Goal: Task Accomplishment & Management: Manage account settings

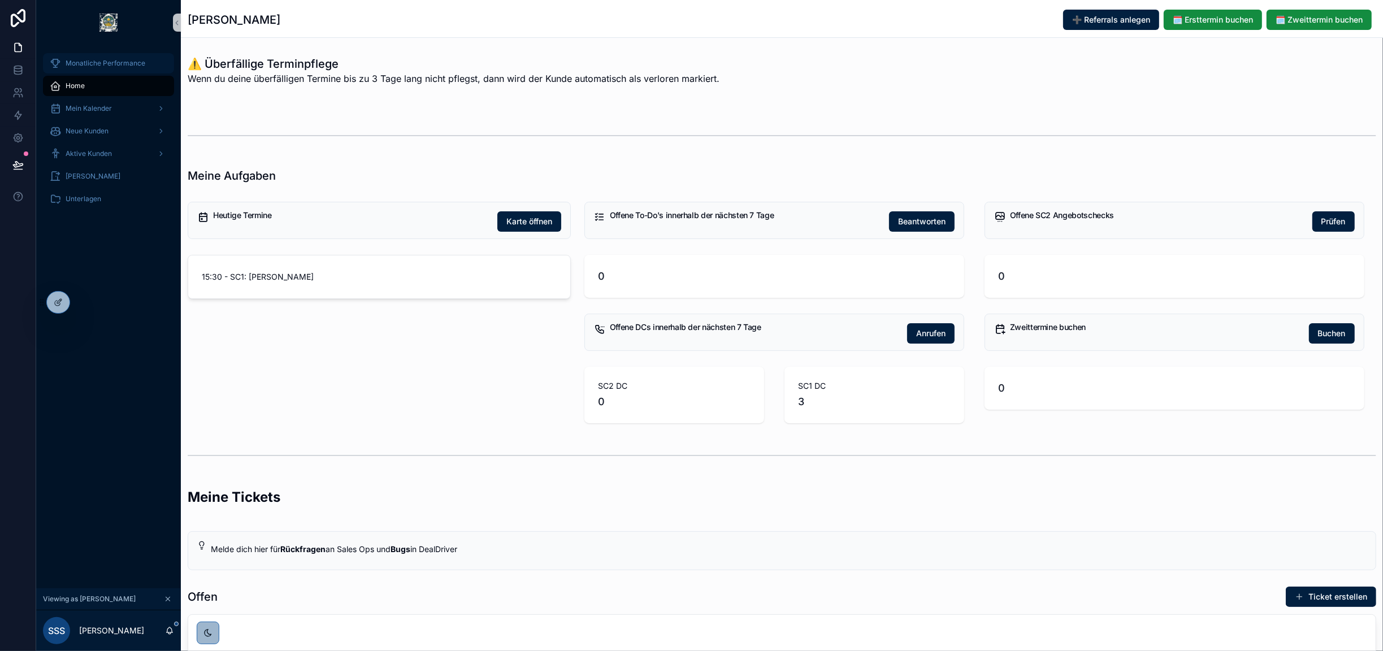
click at [98, 68] on div "Monatliche Performance" at bounding box center [109, 63] width 118 height 18
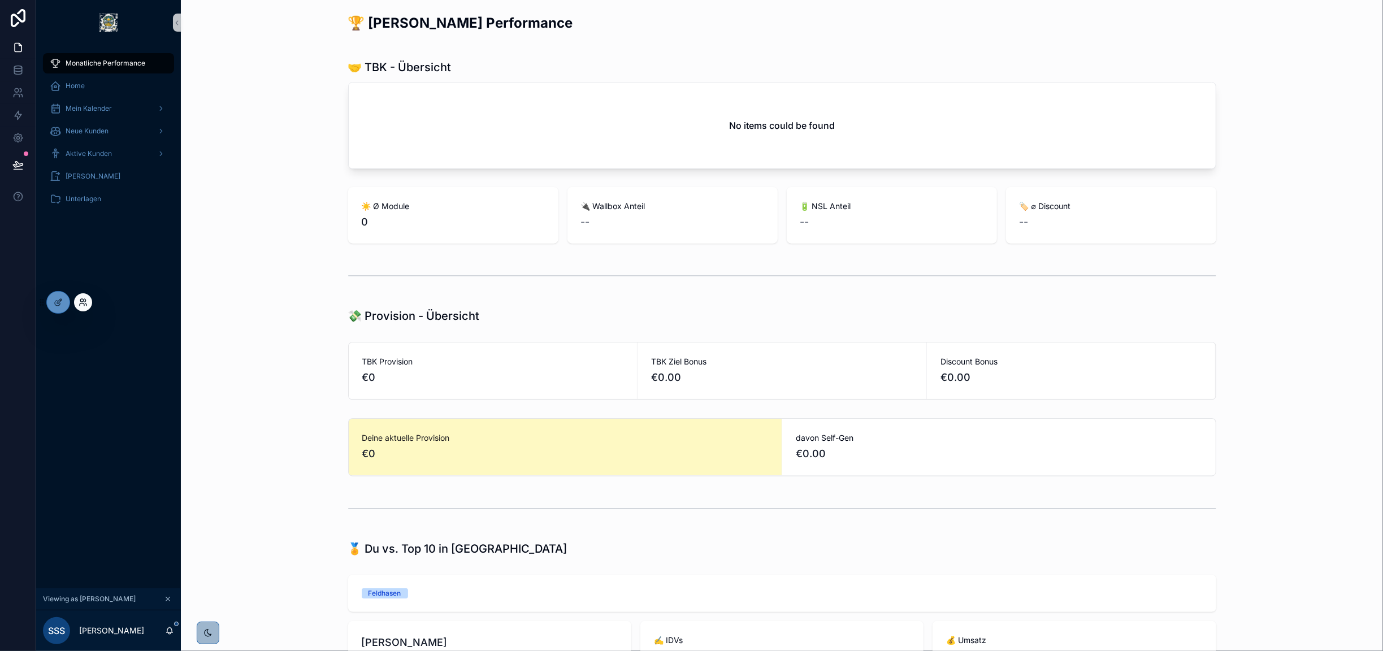
click at [82, 303] on icon at bounding box center [83, 302] width 9 height 9
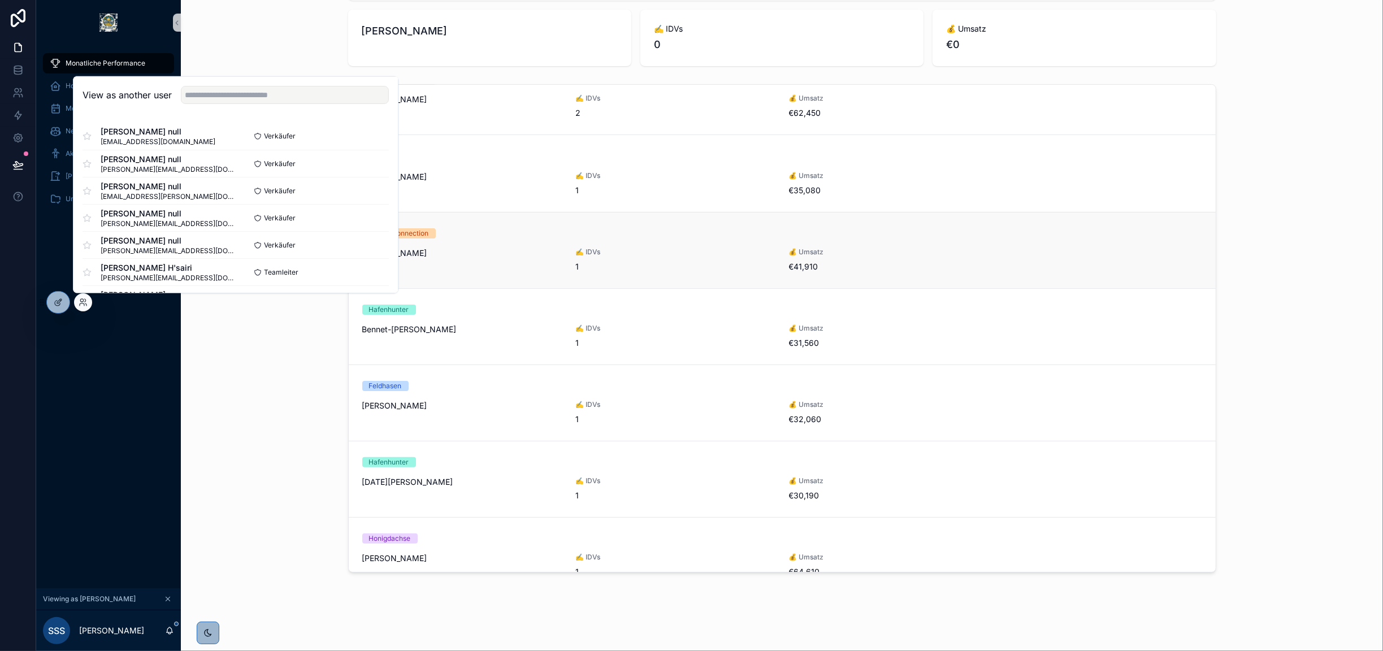
scroll to position [276, 0]
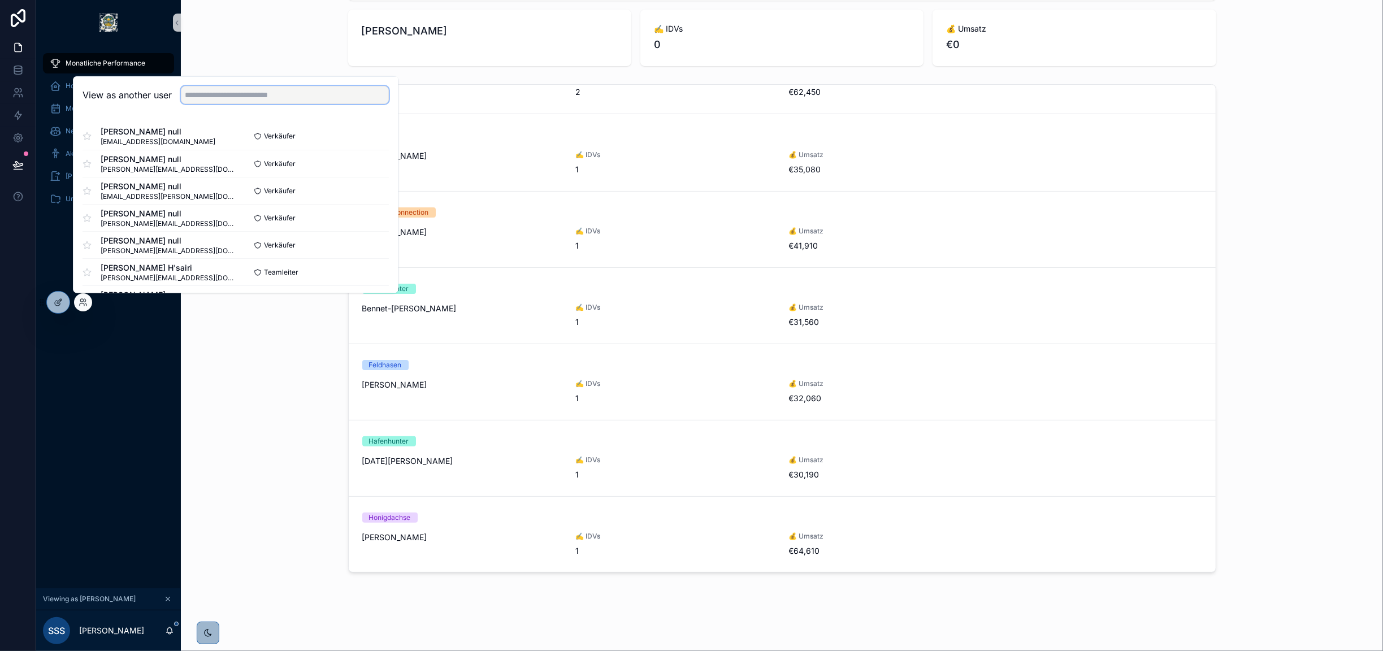
click at [217, 95] on input "text" at bounding box center [285, 95] width 208 height 18
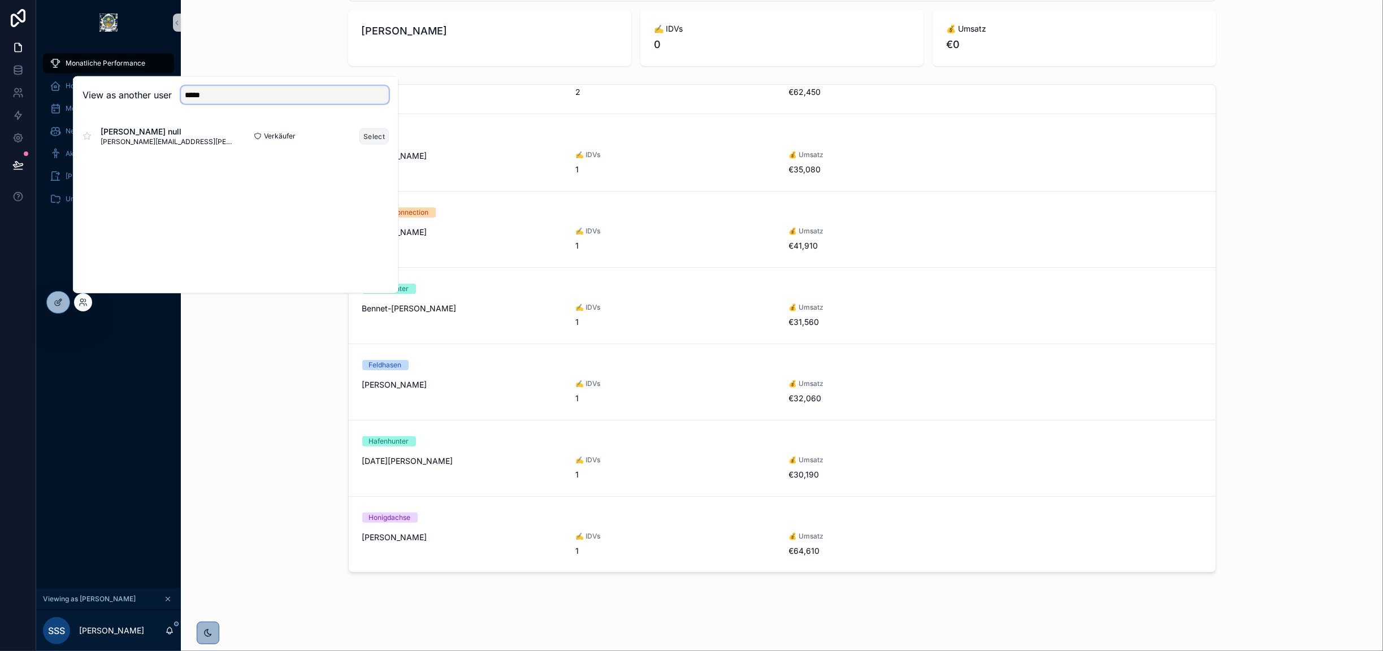
type input "*****"
click at [376, 136] on button "Select" at bounding box center [373, 136] width 29 height 16
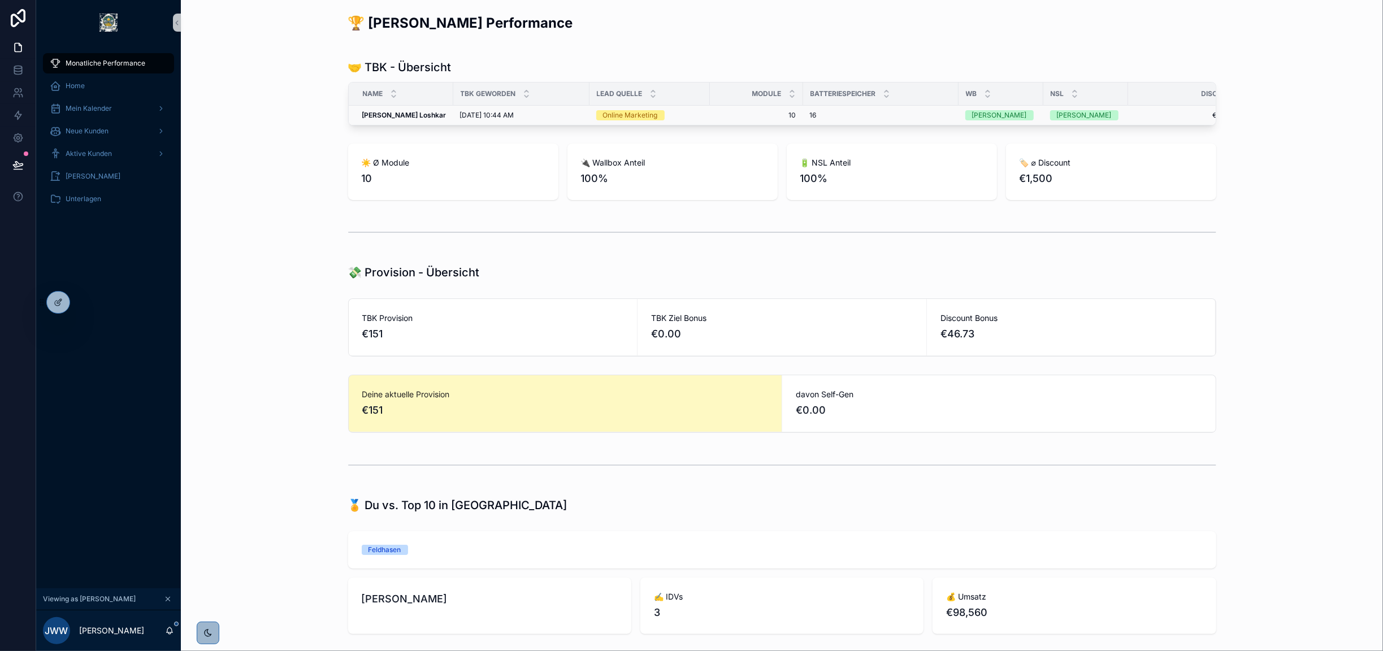
scroll to position [0, 46]
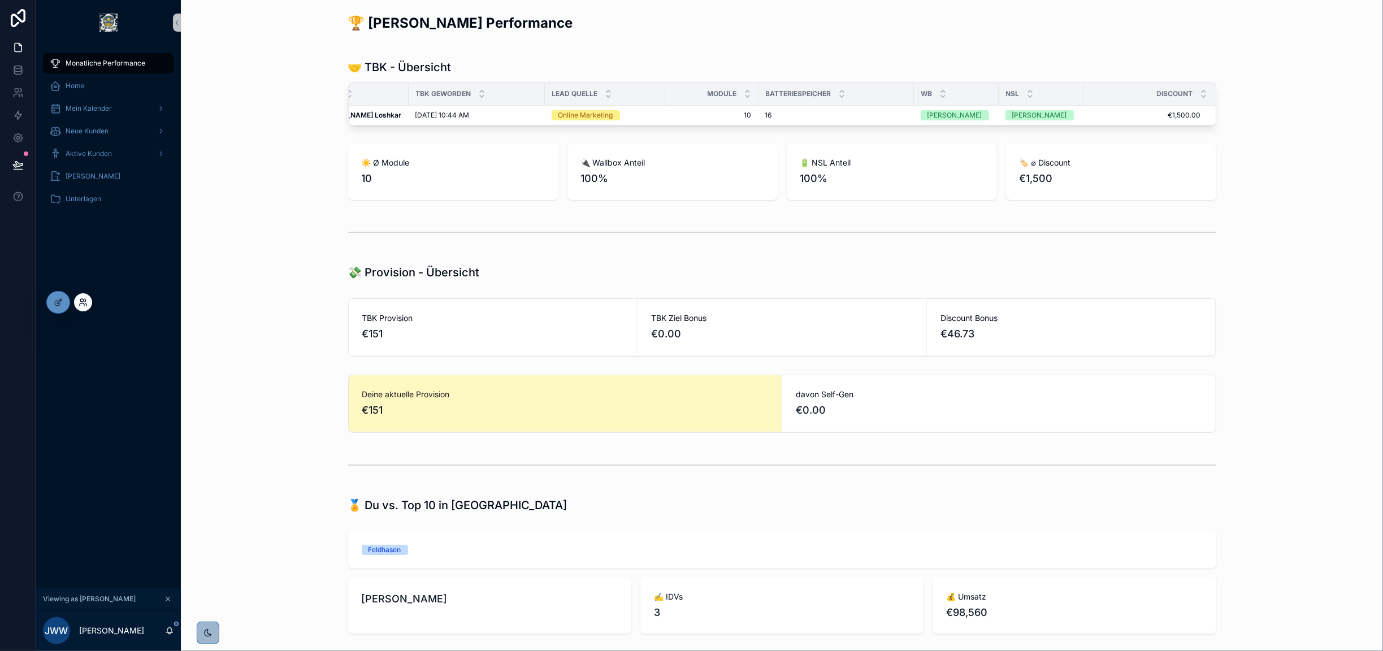
click at [82, 306] on icon at bounding box center [83, 302] width 9 height 9
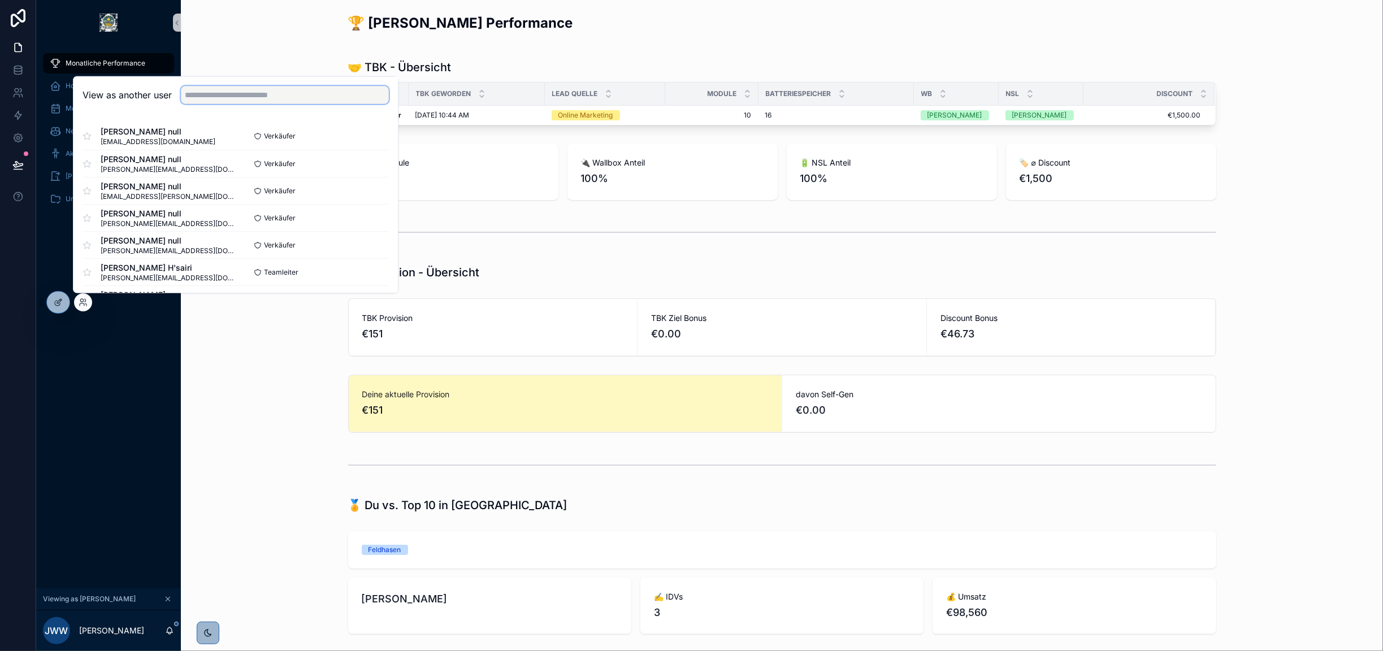
click at [236, 89] on input "text" at bounding box center [285, 95] width 208 height 18
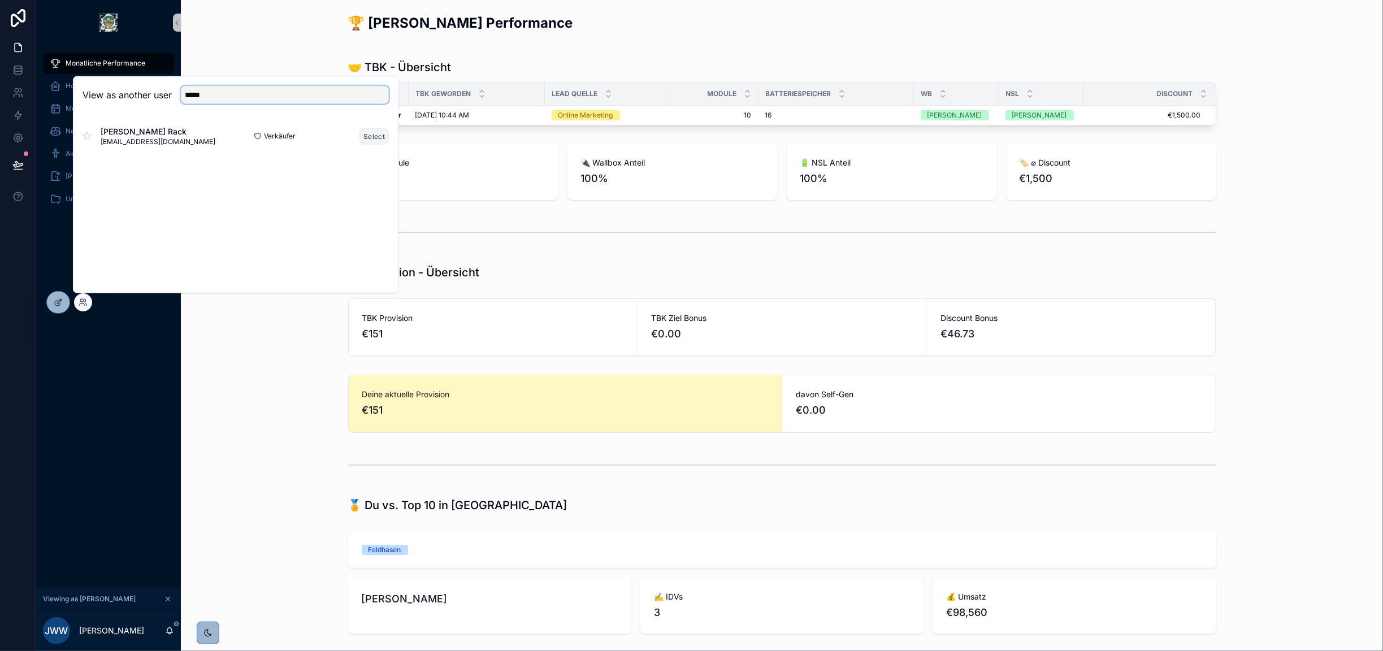
type input "*****"
click at [372, 132] on button "Select" at bounding box center [373, 136] width 29 height 16
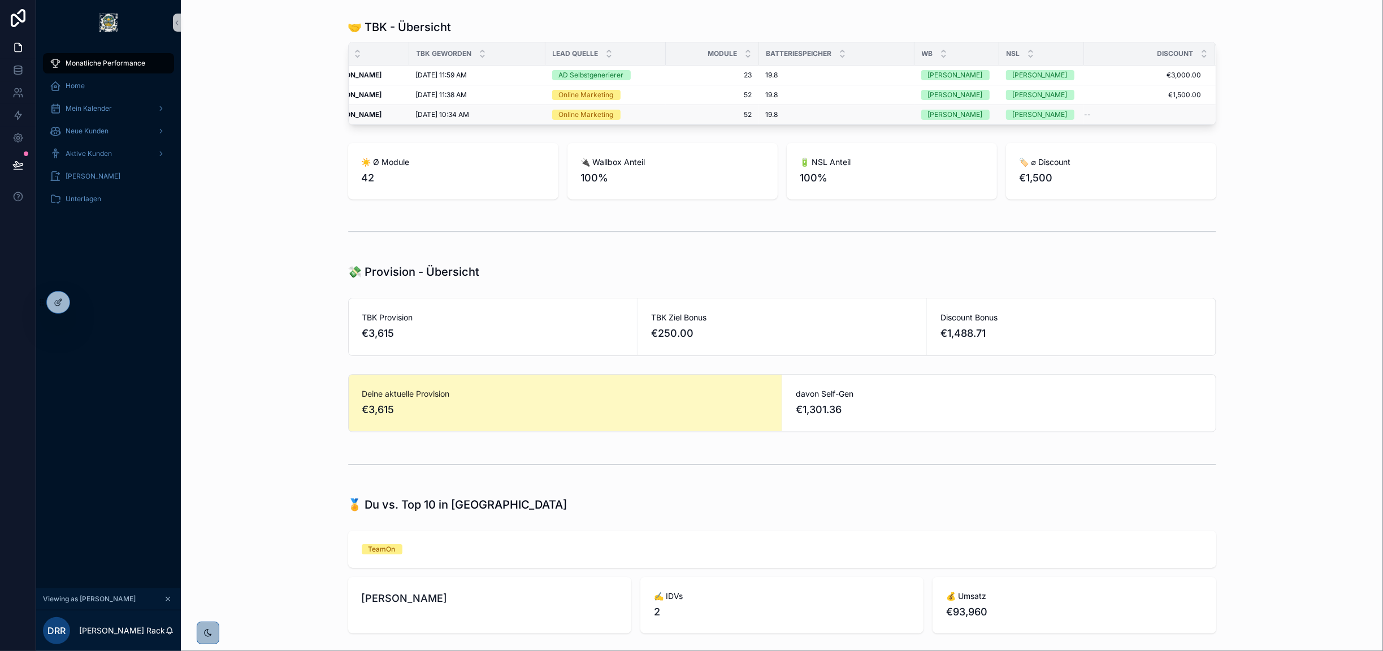
scroll to position [0, 36]
click at [680, 431] on div "Deine aktuelle Provision €3,615" at bounding box center [565, 403] width 433 height 57
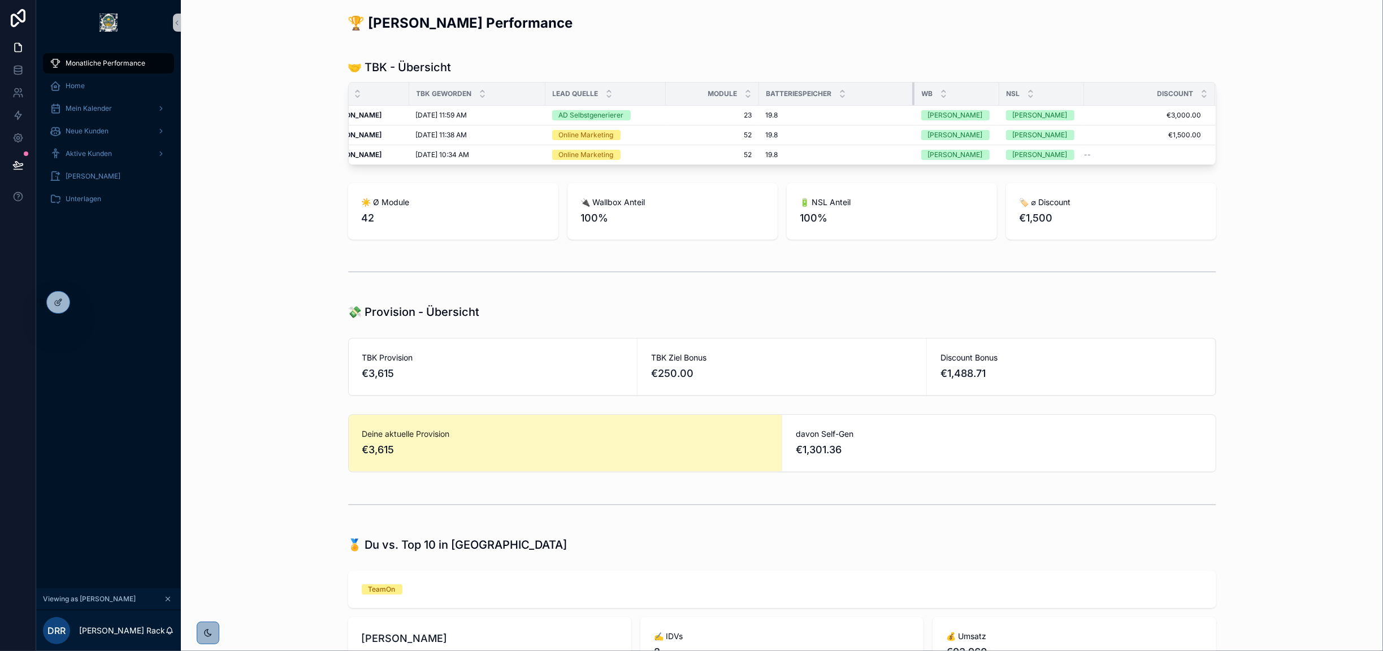
scroll to position [0, 0]
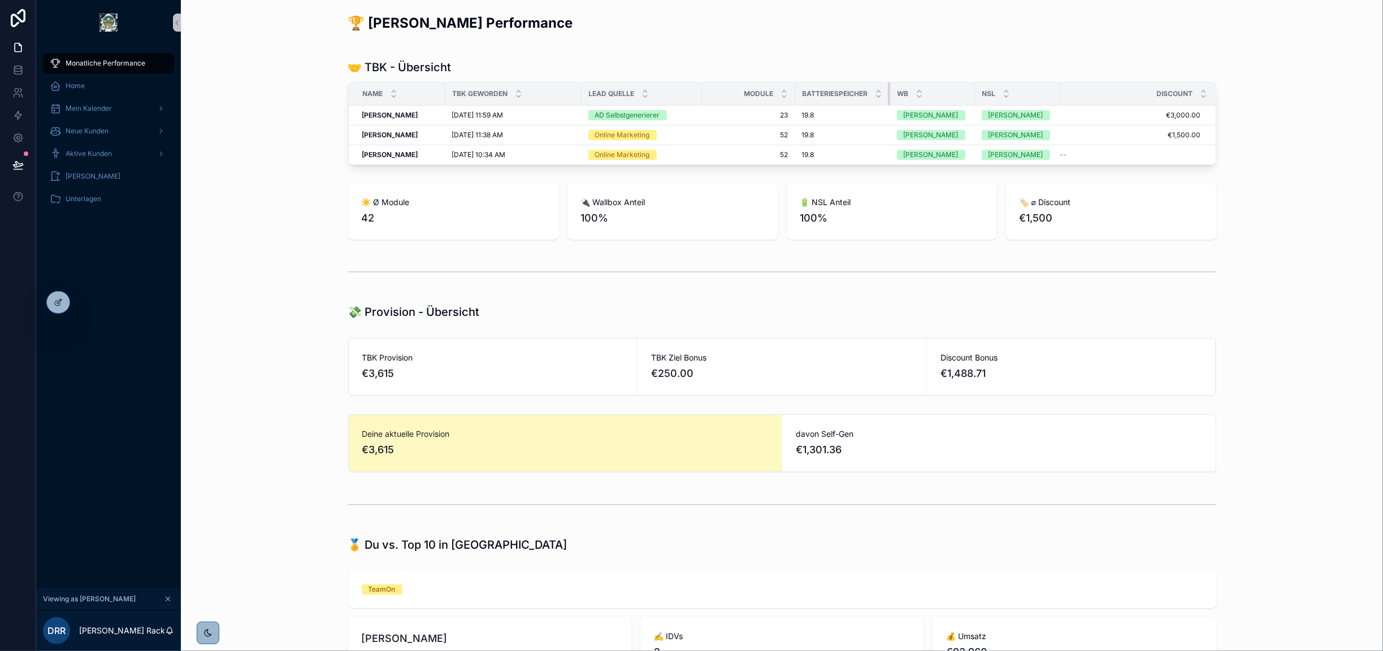
drag, startPoint x: 906, startPoint y: 92, endPoint x: 846, endPoint y: 90, distance: 60.5
click at [846, 90] on th "Batteriespeicher" at bounding box center [842, 93] width 95 height 23
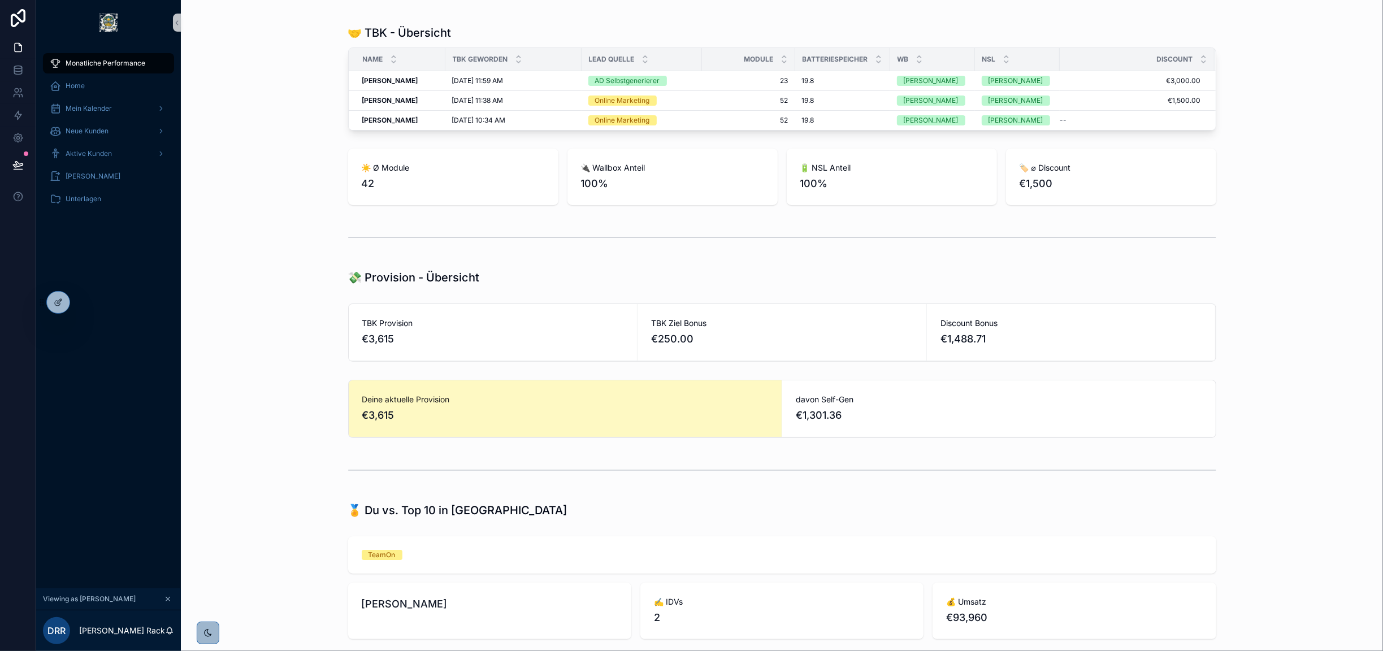
scroll to position [34, 0]
click at [582, 183] on span "100%" at bounding box center [672, 184] width 183 height 16
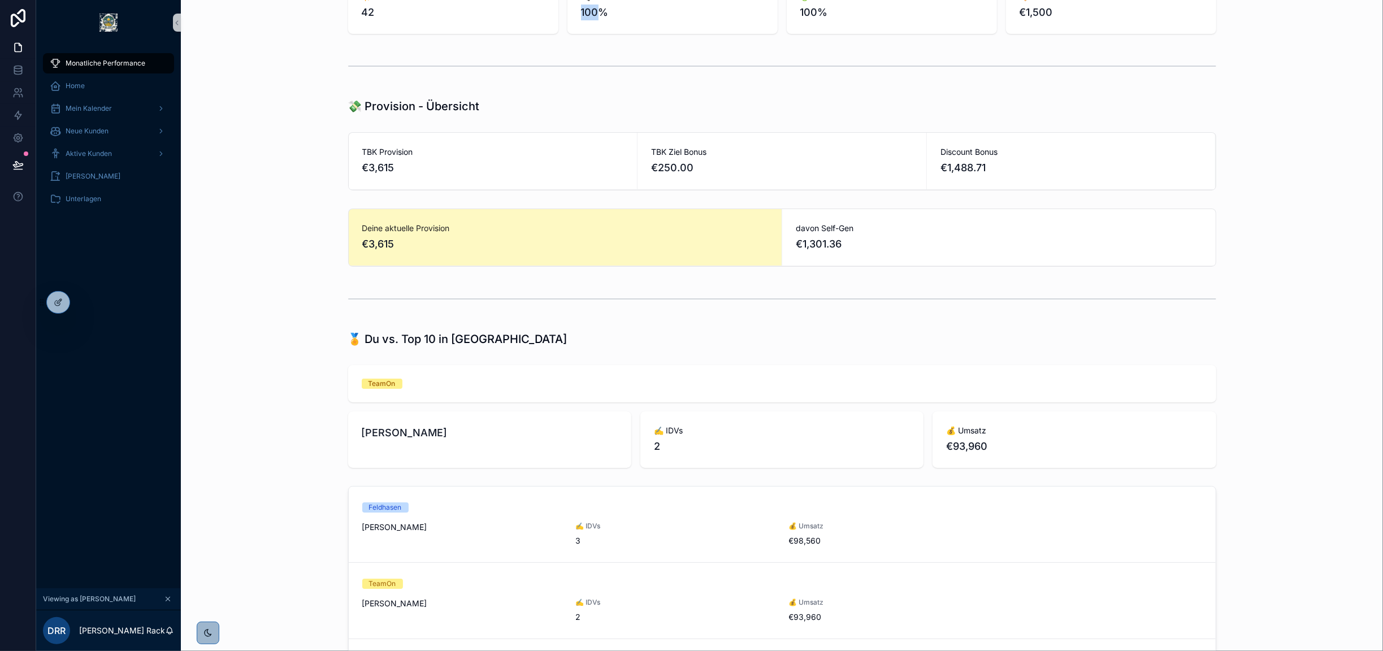
scroll to position [0, 0]
